Goal: Check status: Check status

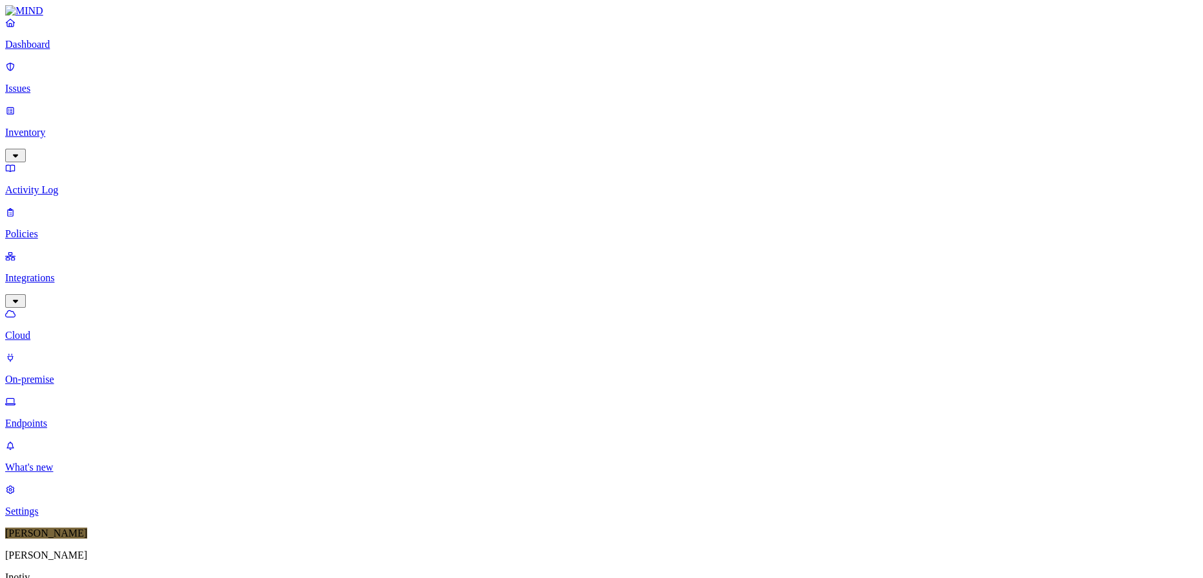
click at [53, 50] on p "Dashboard" at bounding box center [601, 45] width 1193 height 12
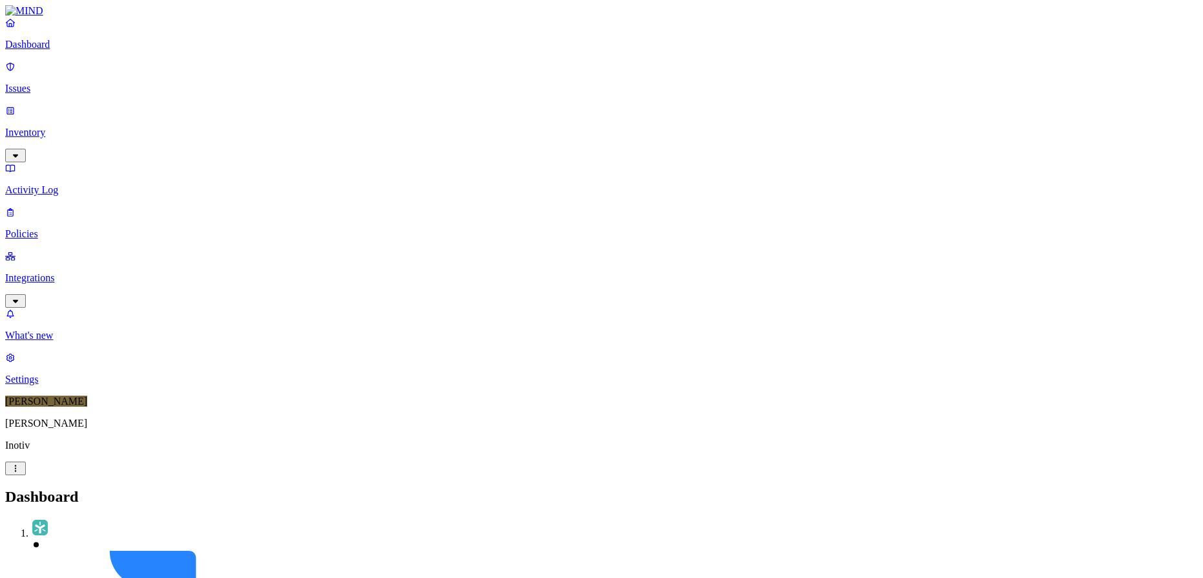
click at [61, 272] on p "Integrations" at bounding box center [601, 278] width 1193 height 12
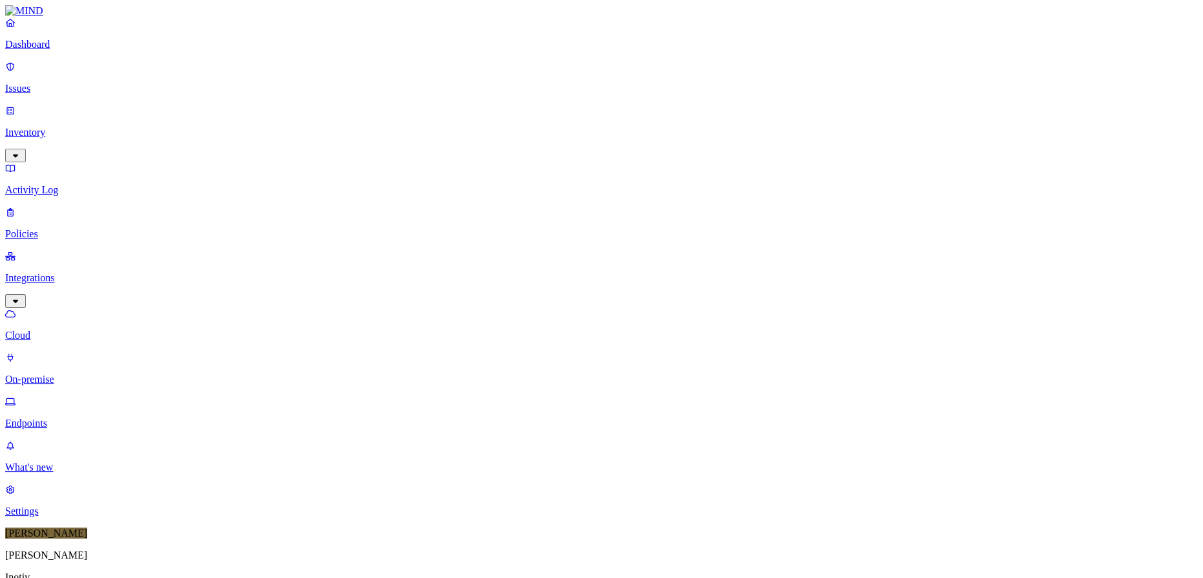
click at [54, 373] on p "On-premise" at bounding box center [601, 379] width 1193 height 12
click at [66, 351] on link "On-premise" at bounding box center [601, 368] width 1193 height 34
click at [65, 417] on p "Endpoints" at bounding box center [601, 423] width 1193 height 12
click at [379, 72] on button "button" at bounding box center [384, 74] width 10 height 4
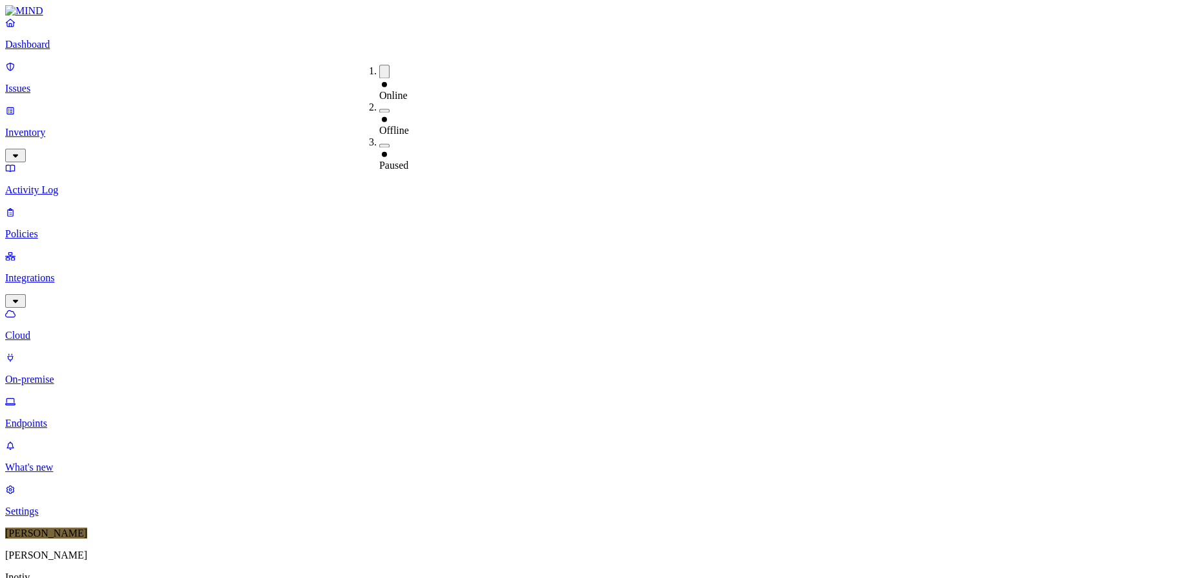
click at [379, 143] on button "button" at bounding box center [384, 145] width 10 height 4
click at [379, 78] on div "Online" at bounding box center [379, 89] width 0 height 23
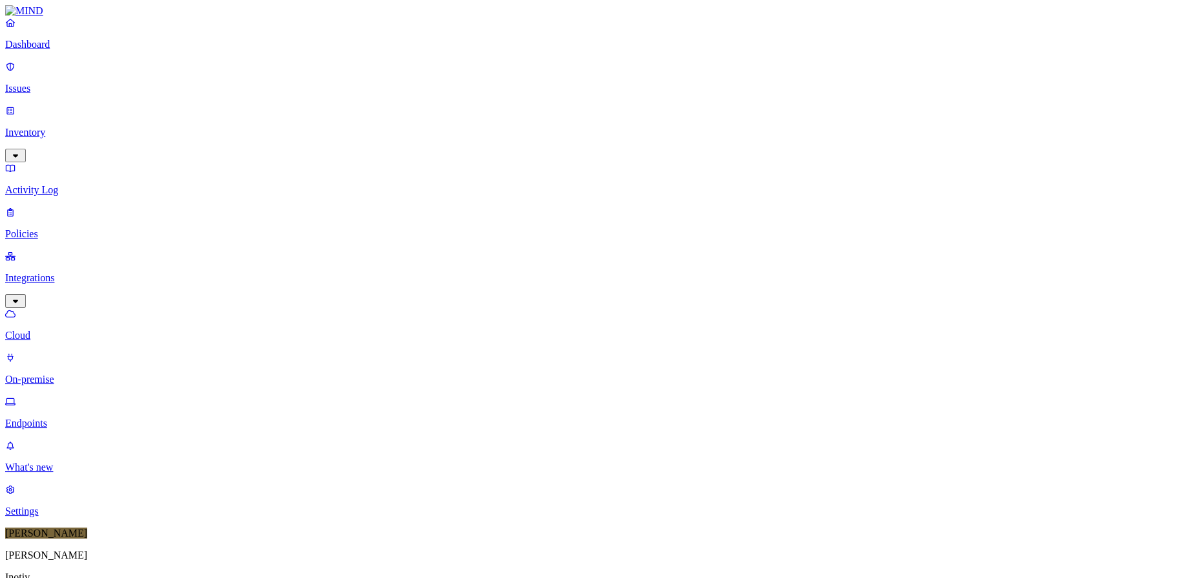
scroll to position [176, 0]
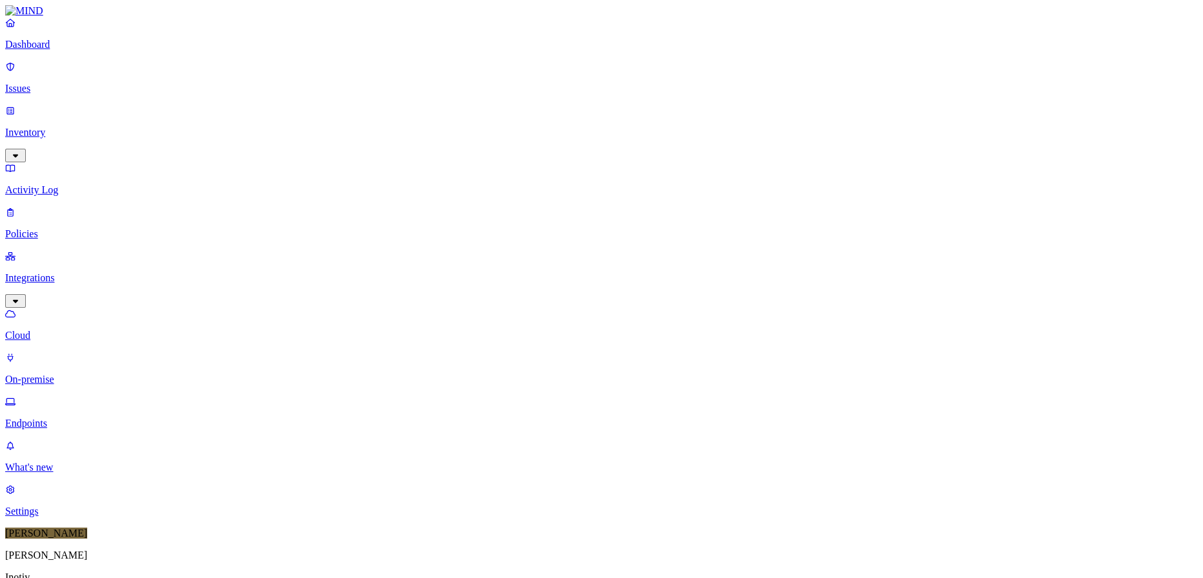
scroll to position [0, 0]
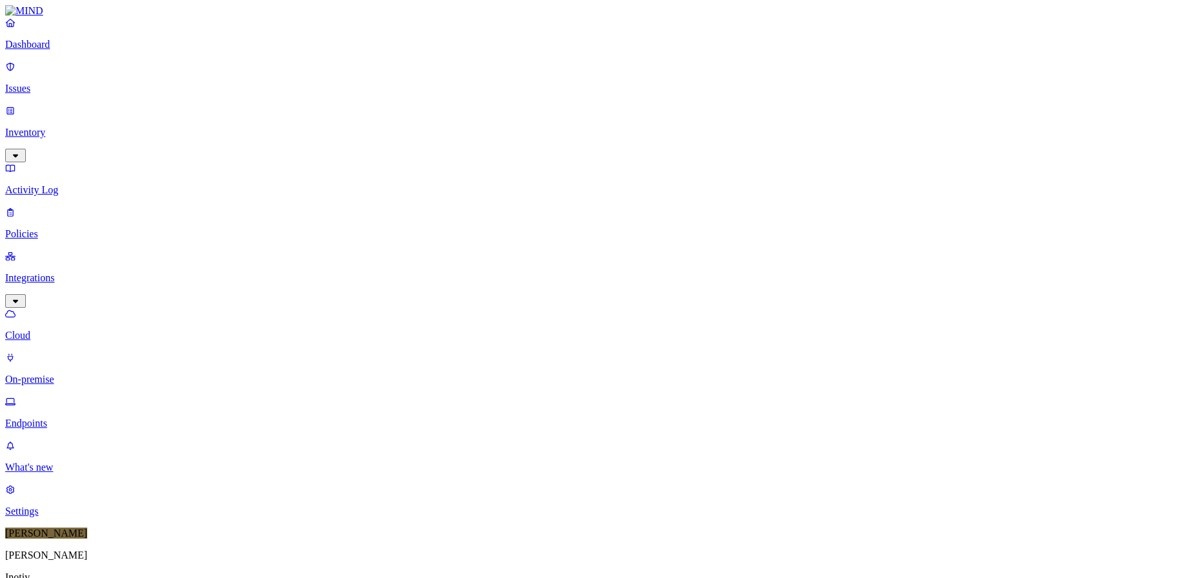
scroll to position [0, 0]
click at [63, 330] on p "Cloud" at bounding box center [601, 336] width 1193 height 12
click at [62, 417] on p "Endpoints" at bounding box center [601, 423] width 1193 height 12
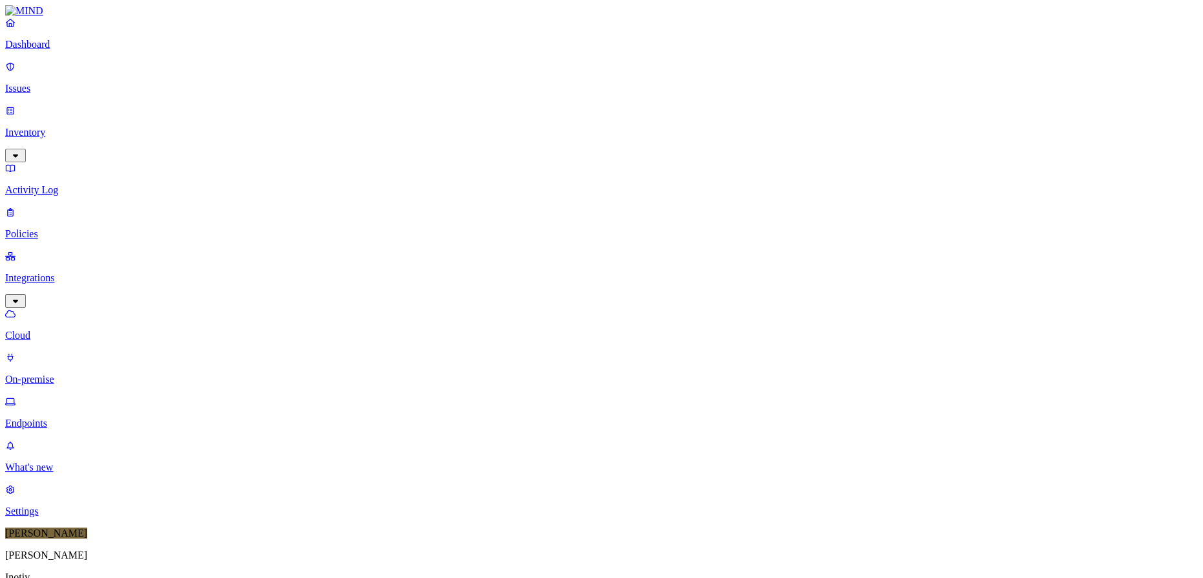
click at [379, 76] on div "Online" at bounding box center [379, 87] width 0 height 23
